Goal: Find specific page/section: Find specific page/section

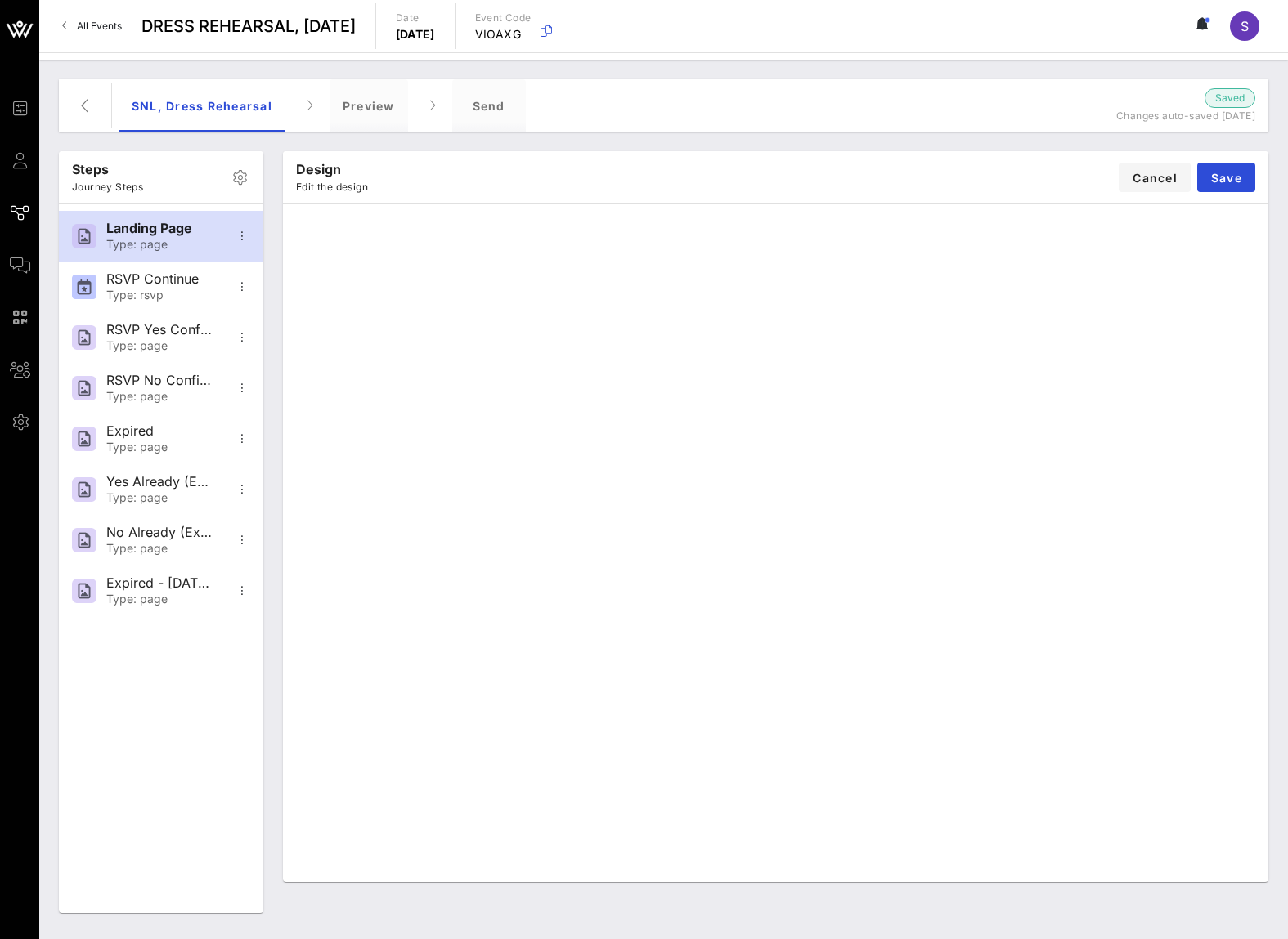
click at [103, 26] on span "All Events" at bounding box center [99, 26] width 45 height 12
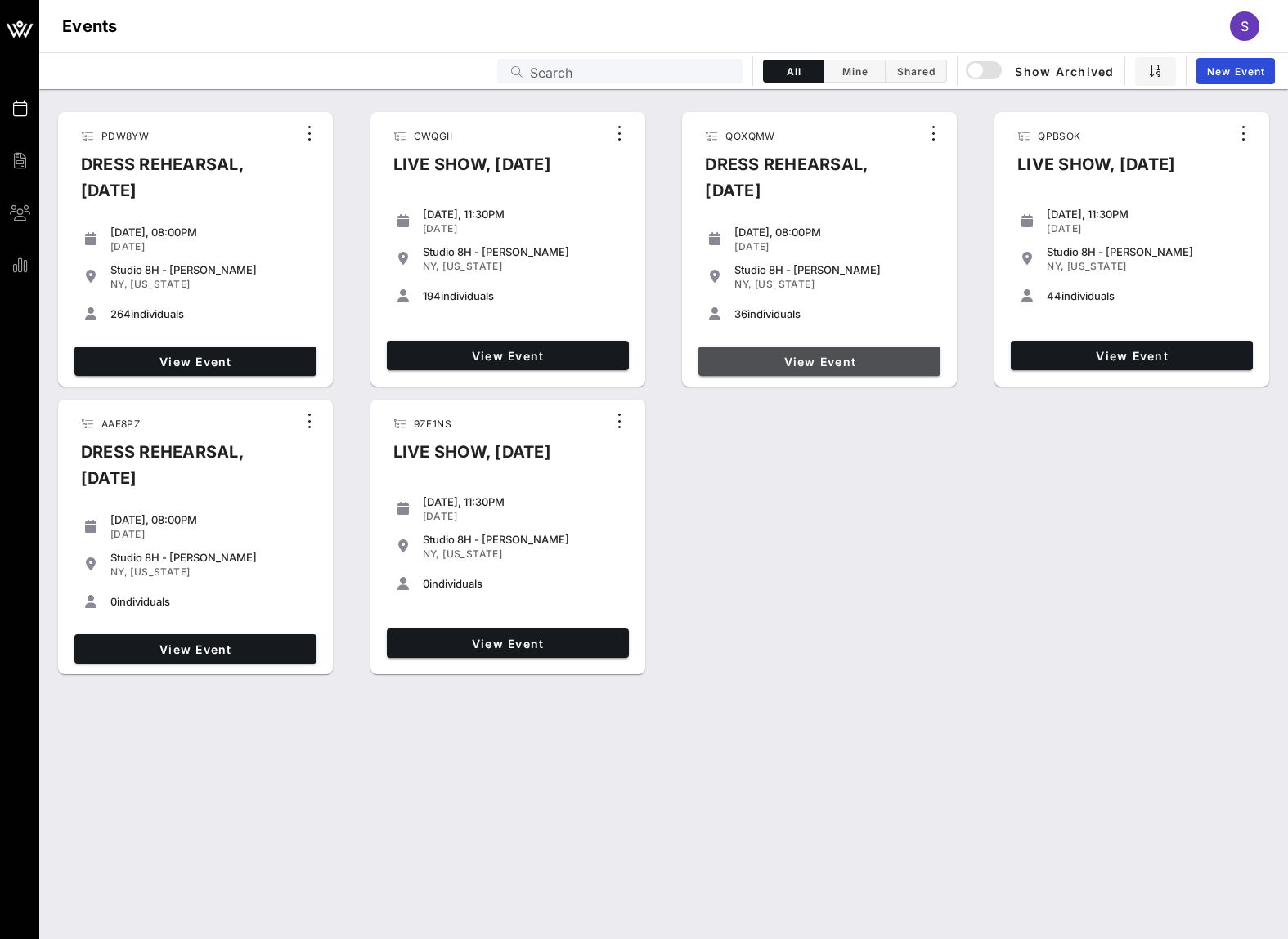
click at [781, 367] on span "View Event" at bounding box center [819, 361] width 229 height 14
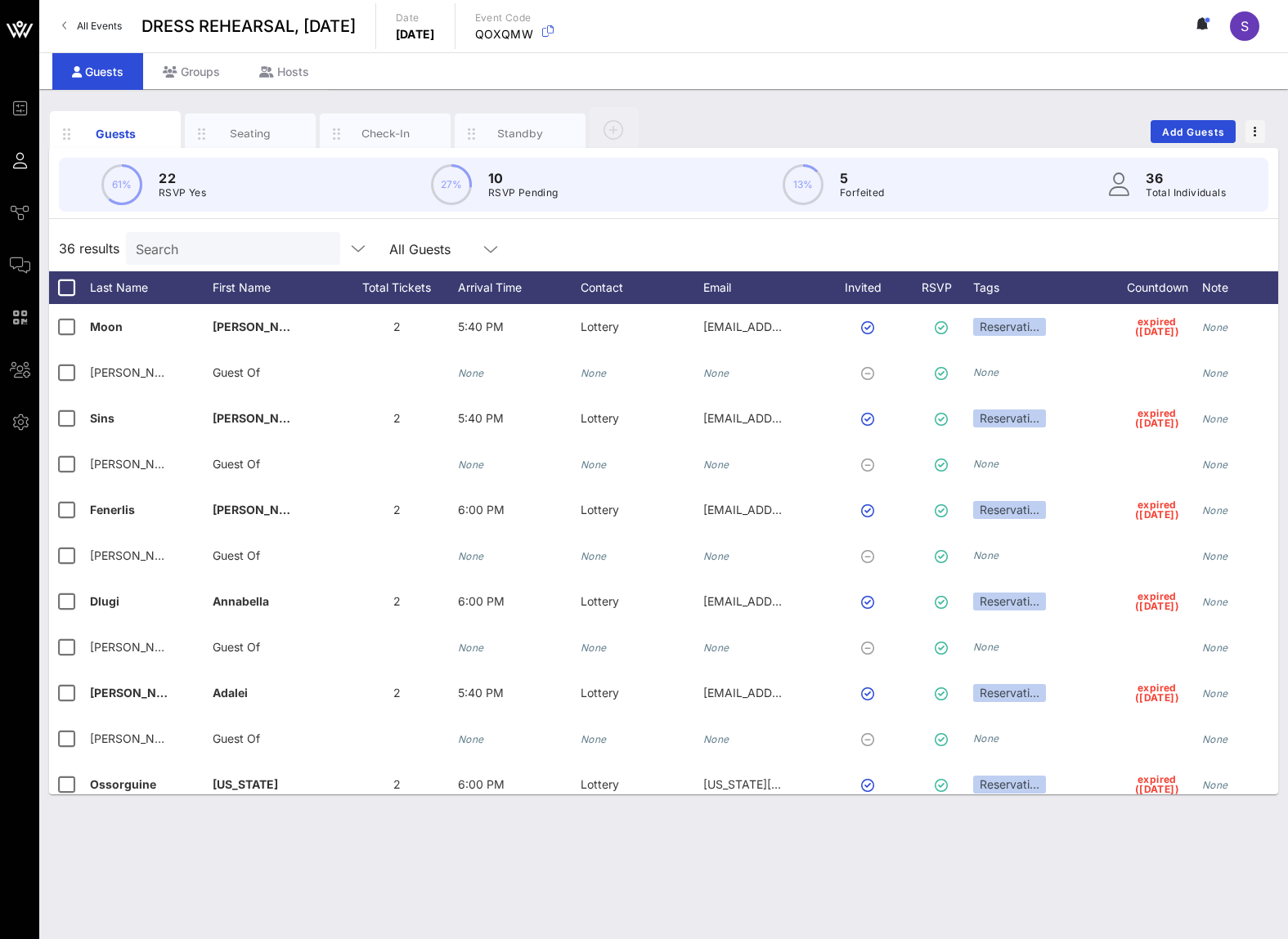
drag, startPoint x: 1012, startPoint y: 240, endPoint x: 1116, endPoint y: 269, distance: 108.0
click at [1012, 240] on div "36 results Search All Guests" at bounding box center [663, 248] width 1229 height 46
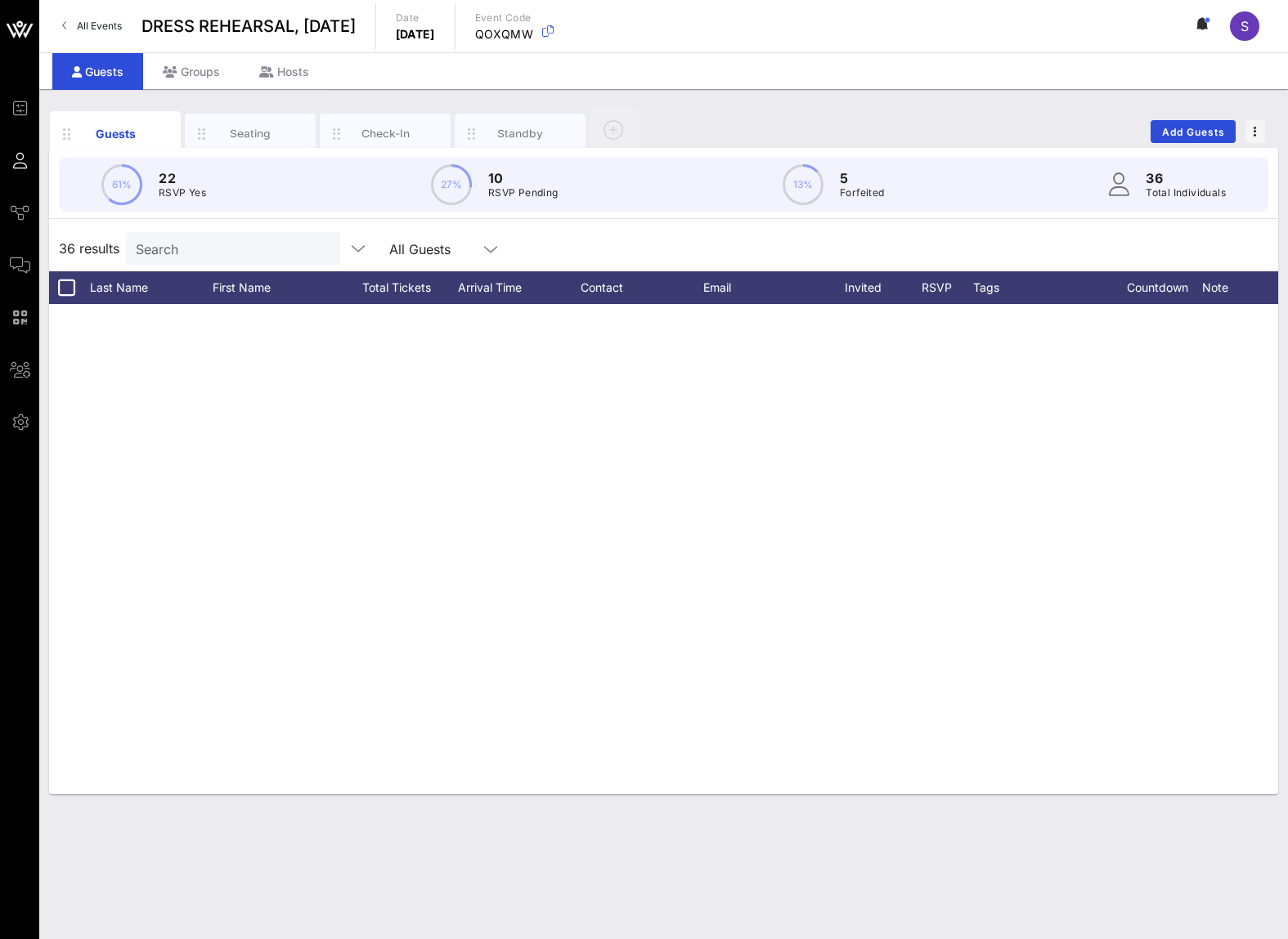
scroll to position [1169, 0]
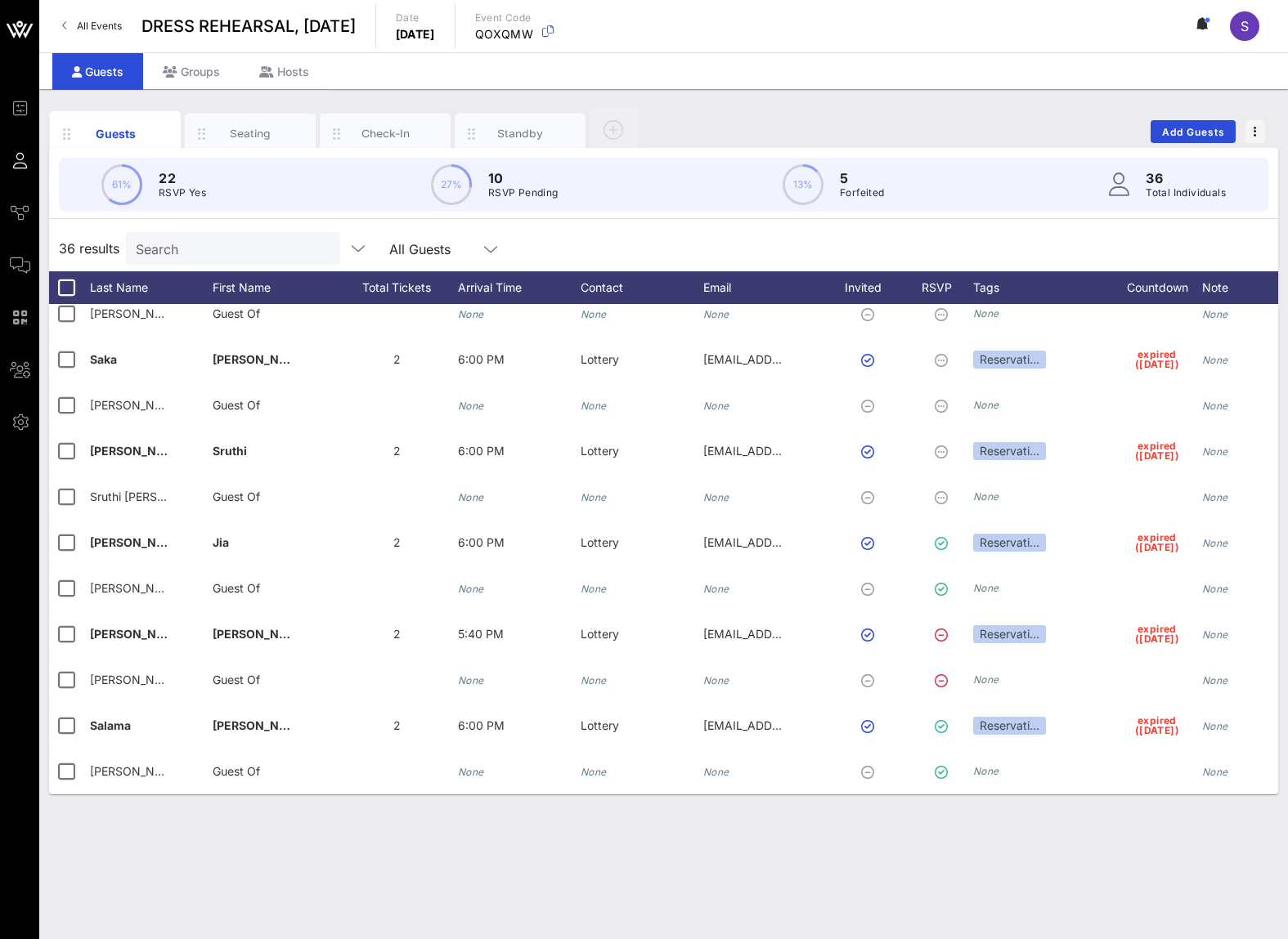
click at [255, 262] on div "Search" at bounding box center [231, 248] width 191 height 33
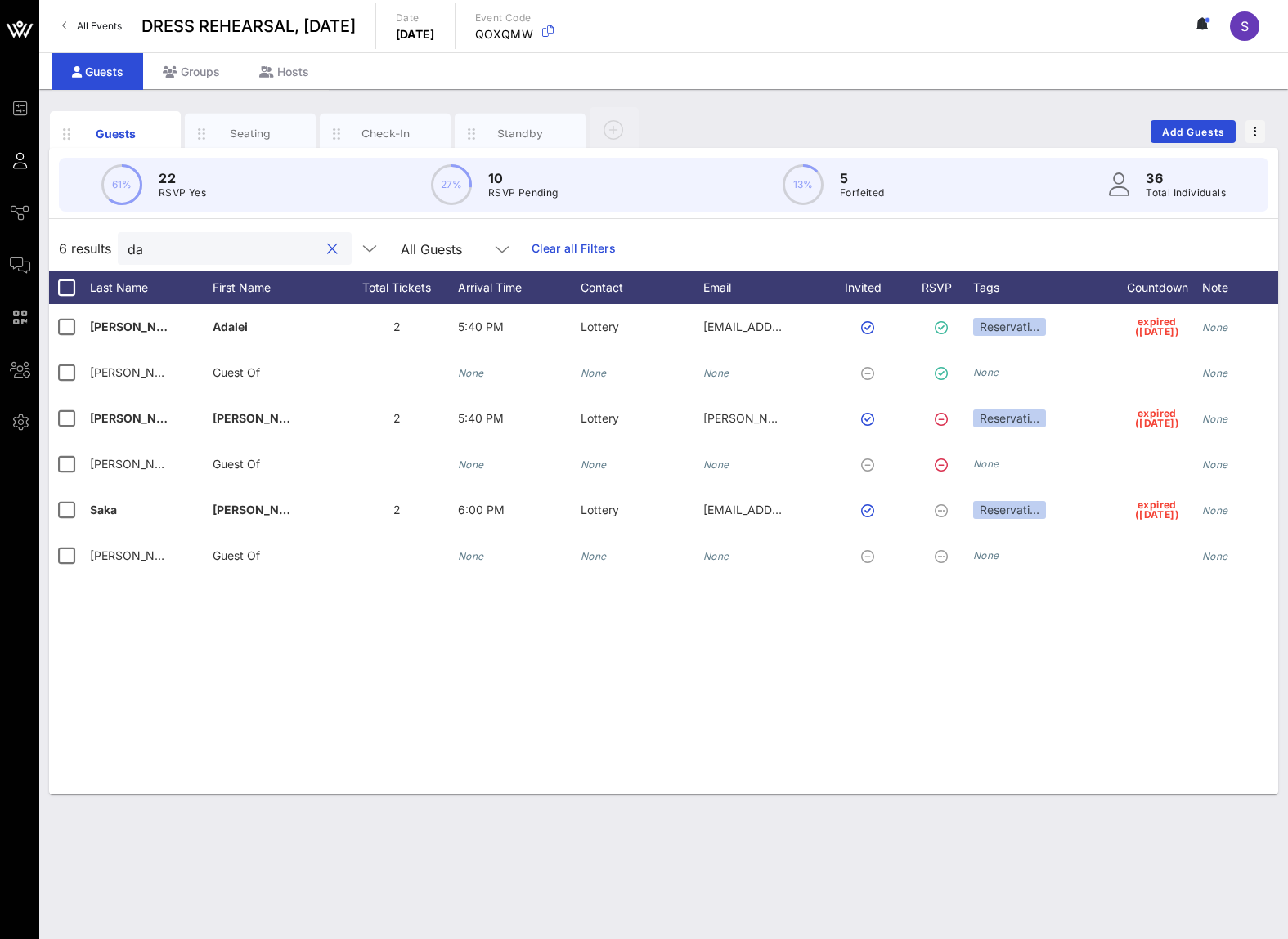
type input "d"
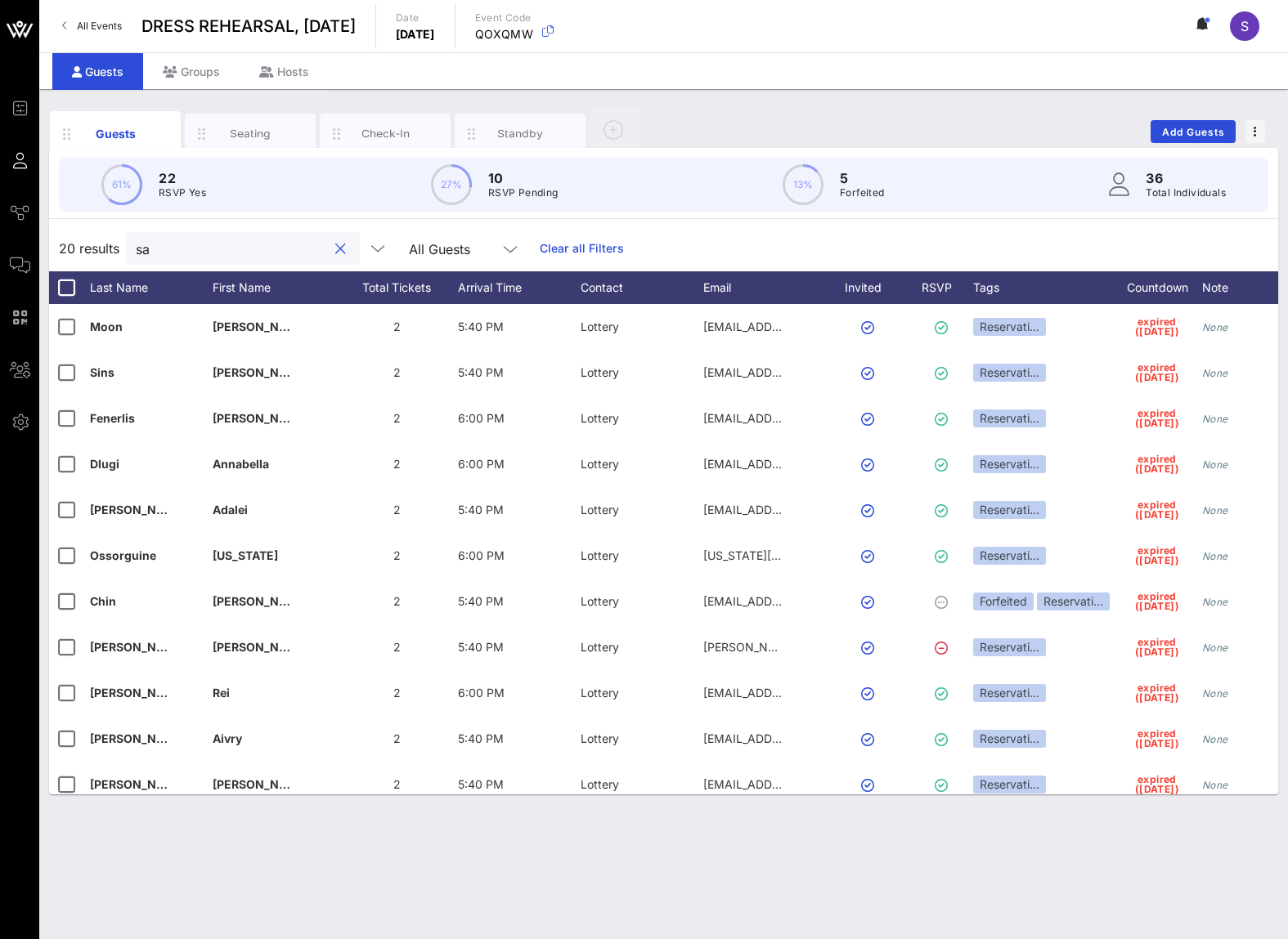
type input "s"
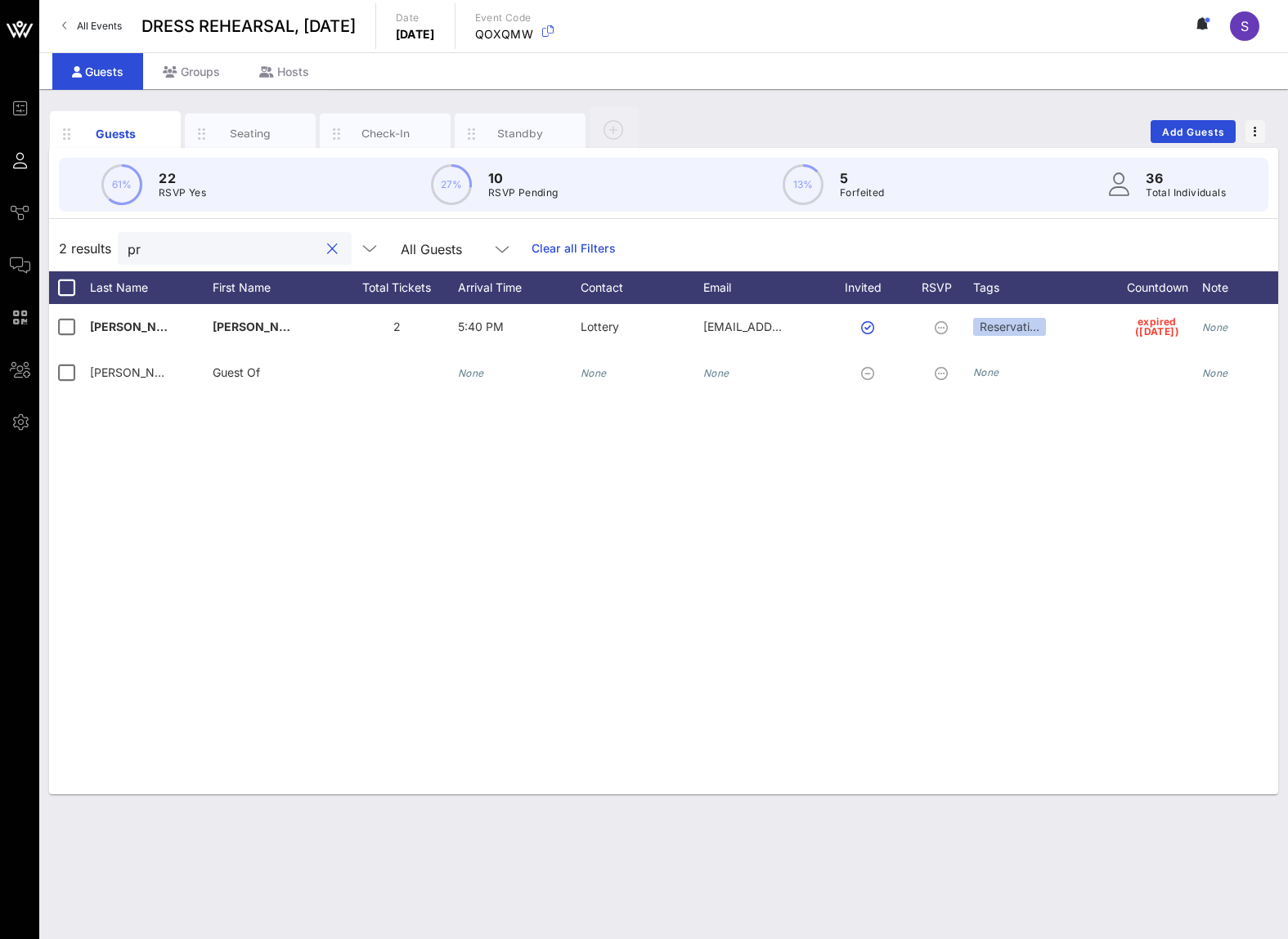
type input "p"
type input "m"
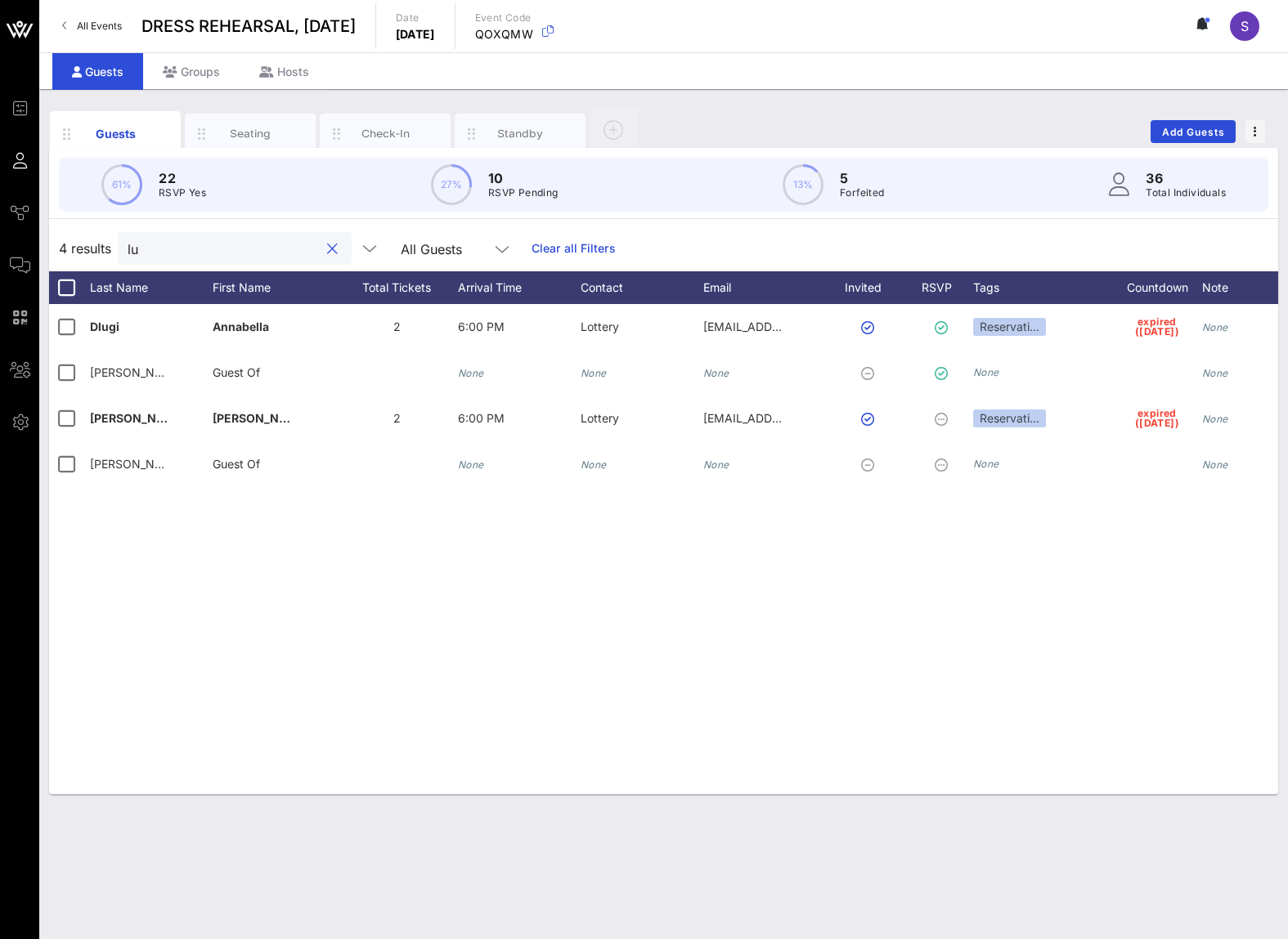
type input "l"
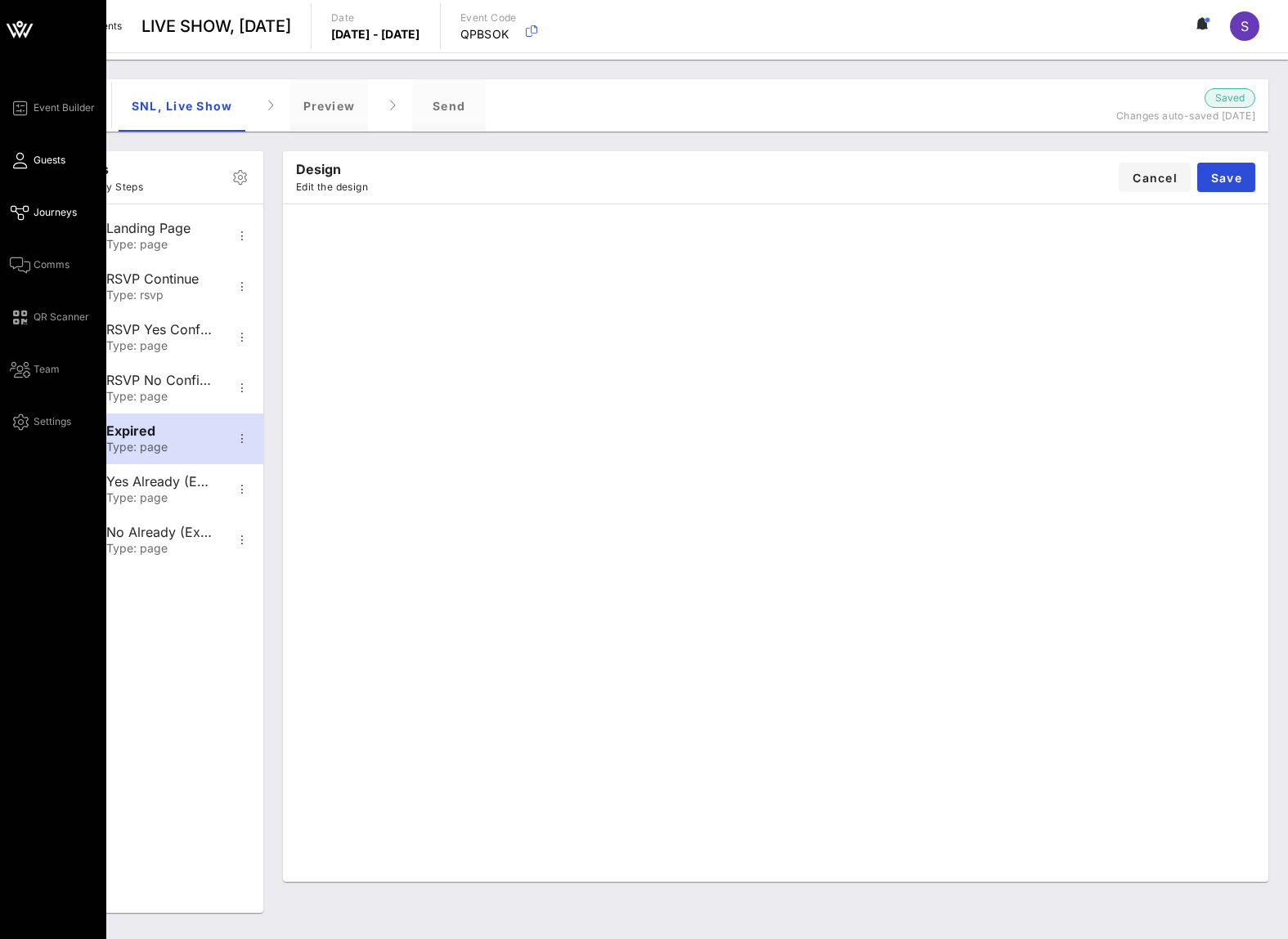
click at [12, 157] on link "Guests" at bounding box center [37, 160] width 56 height 20
